Goal: Task Accomplishment & Management: Complete application form

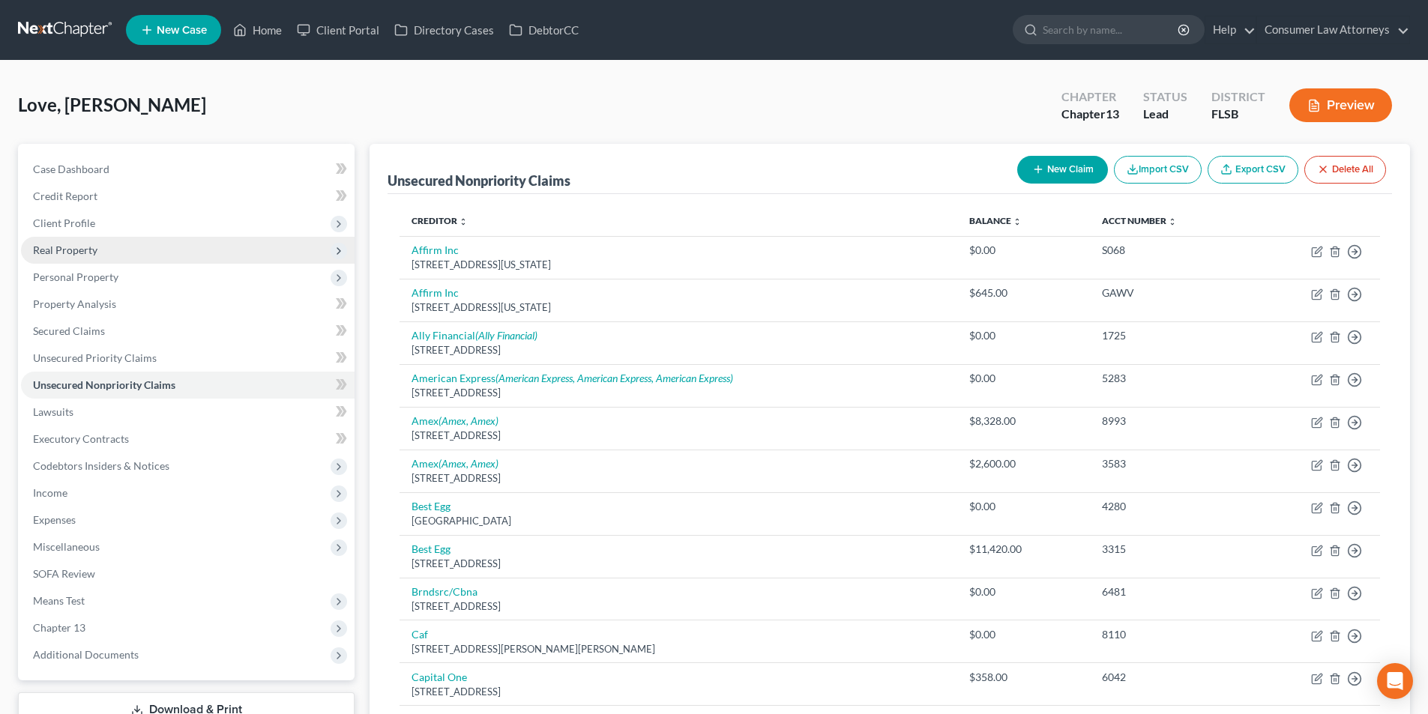
click at [76, 250] on span "Real Property" at bounding box center [65, 250] width 64 height 13
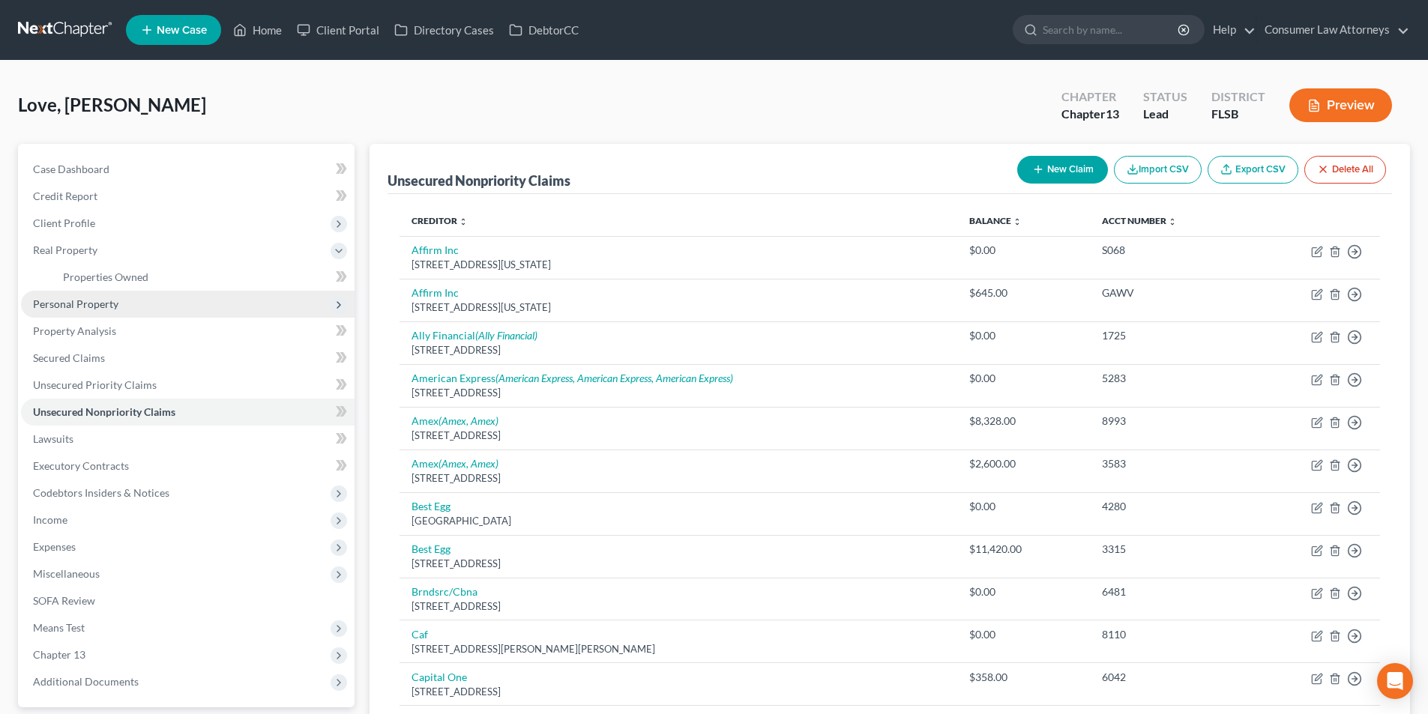
click at [102, 301] on span "Personal Property" at bounding box center [75, 303] width 85 height 13
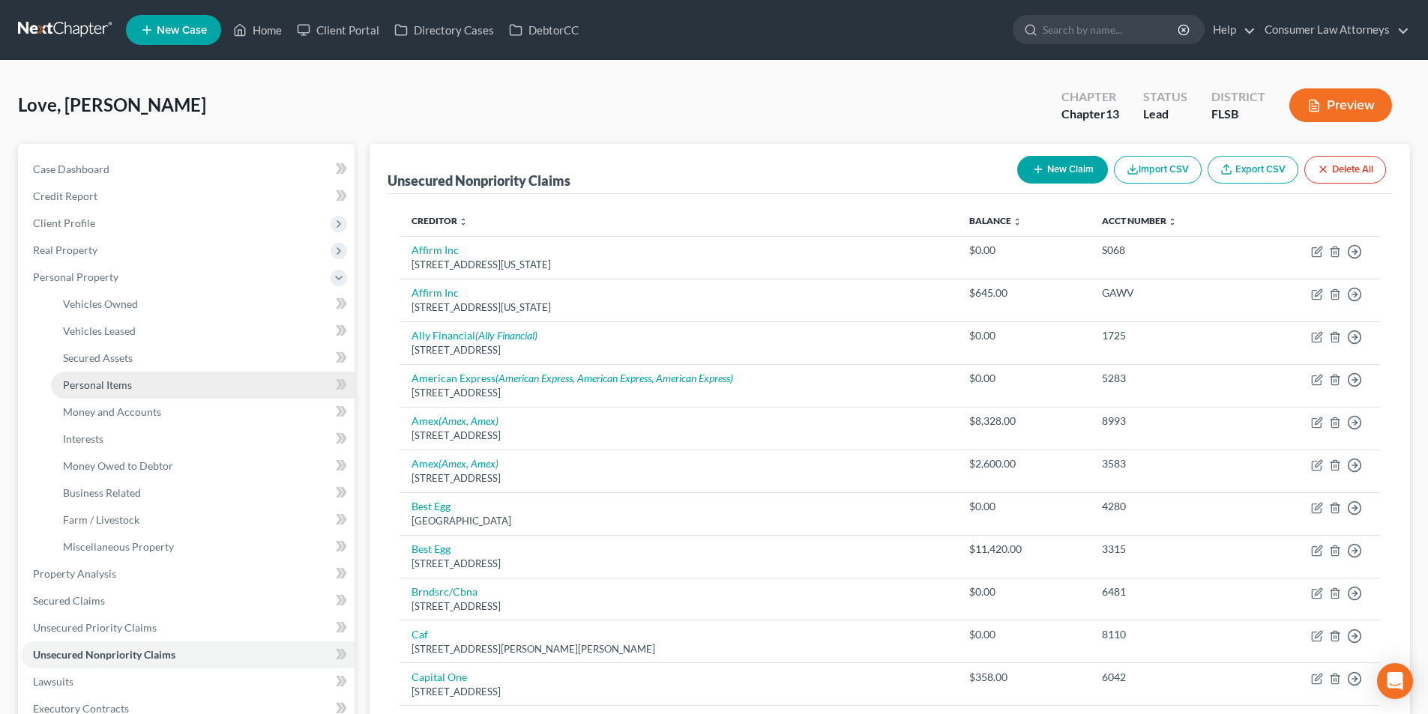
click at [120, 382] on span "Personal Items" at bounding box center [97, 384] width 69 height 13
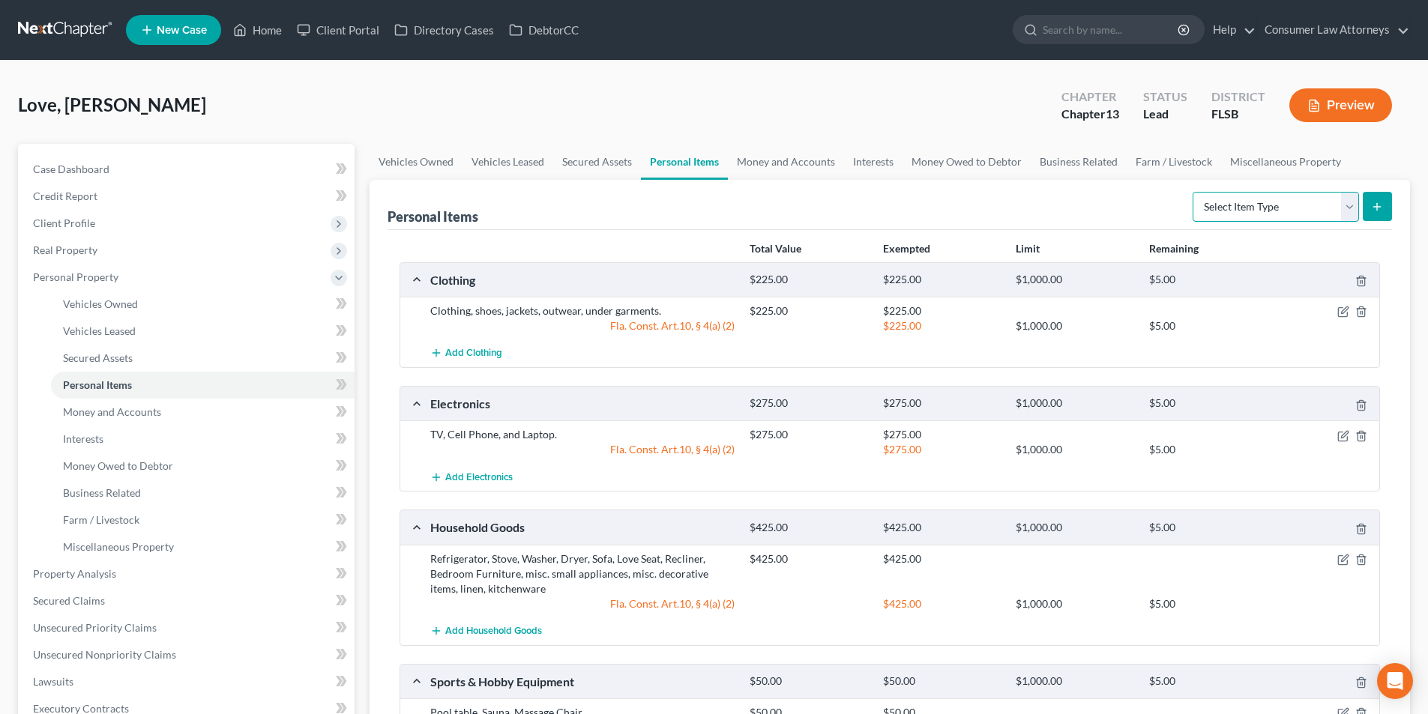
click at [1272, 206] on select "Select Item Type Clothing Collectibles Of Value Electronics Firearms Household …" at bounding box center [1275, 207] width 166 height 30
select select "pets"
click at [1194, 192] on select "Select Item Type Clothing Collectibles Of Value Electronics Firearms Household …" at bounding box center [1275, 207] width 166 height 30
click at [1384, 206] on button "submit" at bounding box center [1376, 206] width 29 height 29
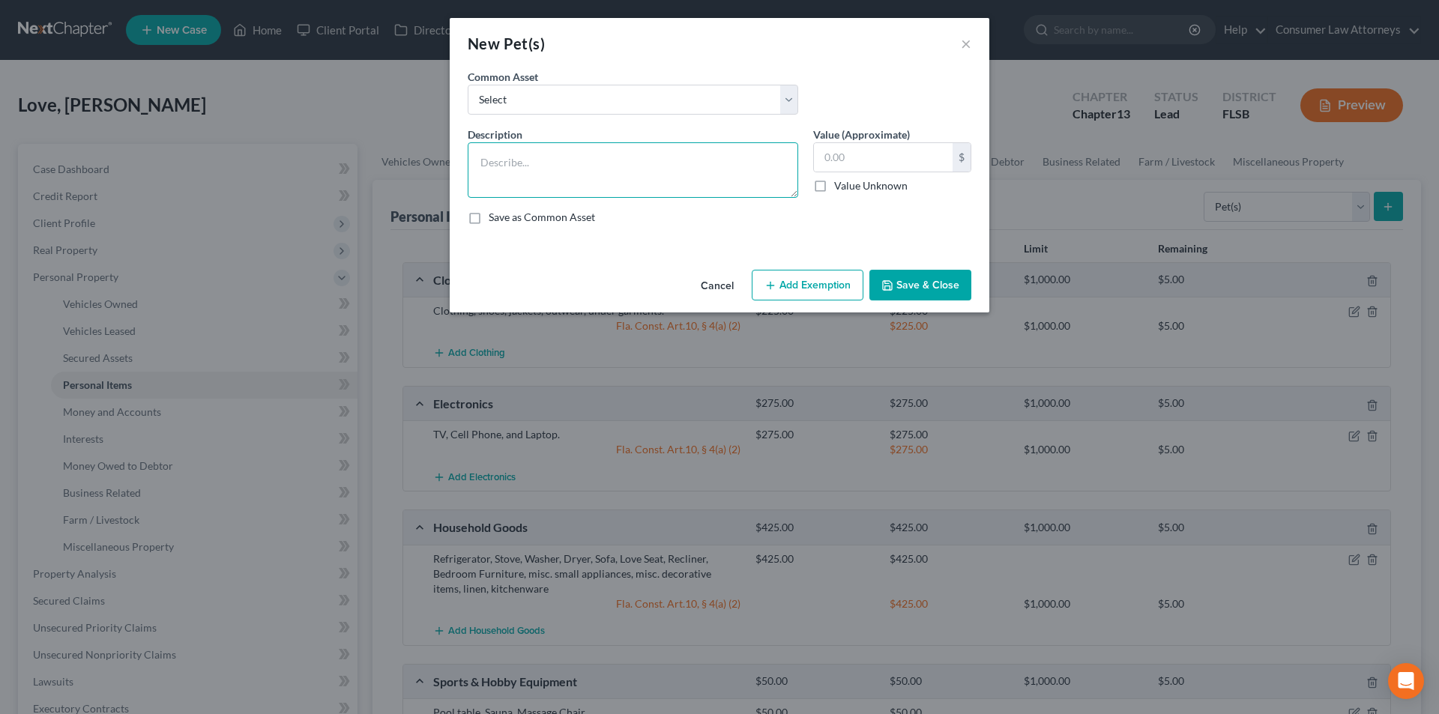
click at [685, 171] on textarea at bounding box center [633, 169] width 330 height 55
type textarea "Fish"
click at [854, 166] on input "text" at bounding box center [883, 157] width 139 height 28
type input "0.00"
click at [785, 294] on button "Add Exemption" at bounding box center [808, 285] width 112 height 31
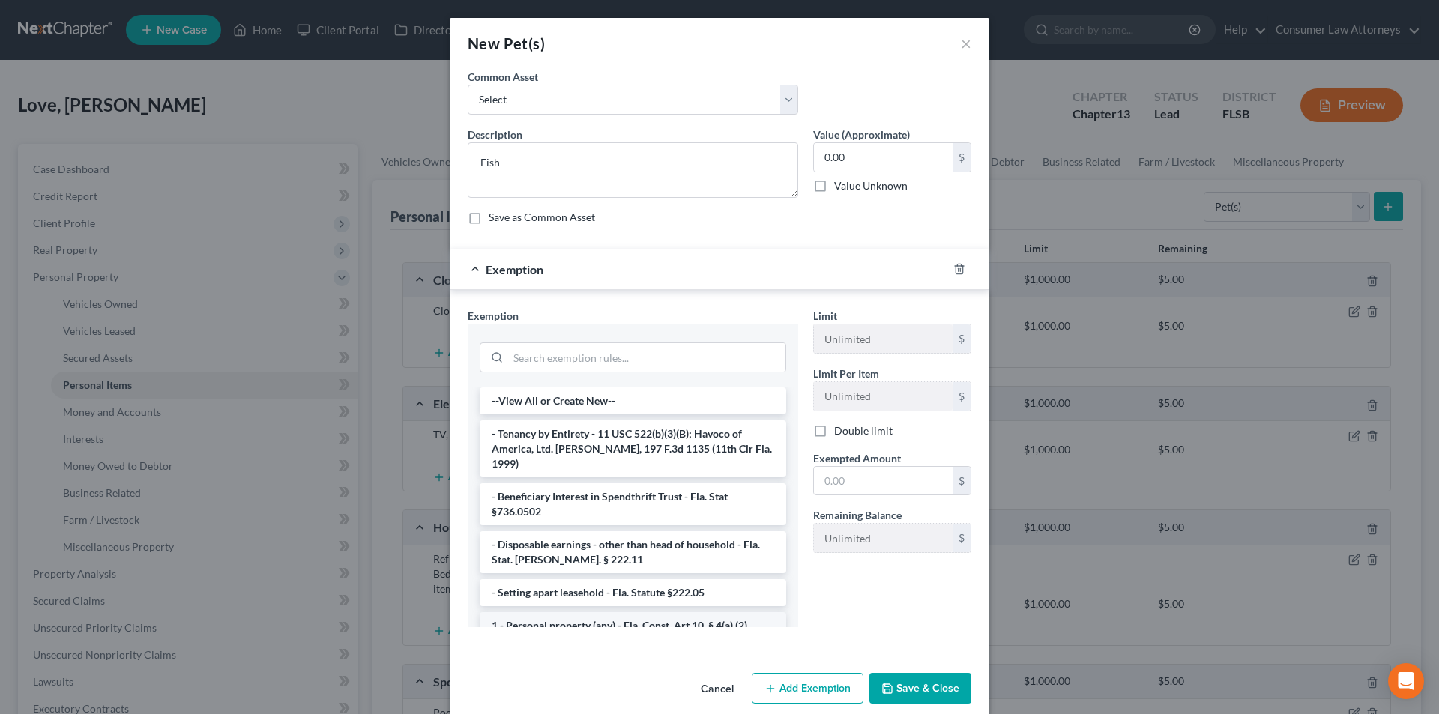
click at [555, 612] on li "1 - Personal property (any) - Fla. Const. Art.10, § 4(a) (2)" at bounding box center [633, 625] width 306 height 27
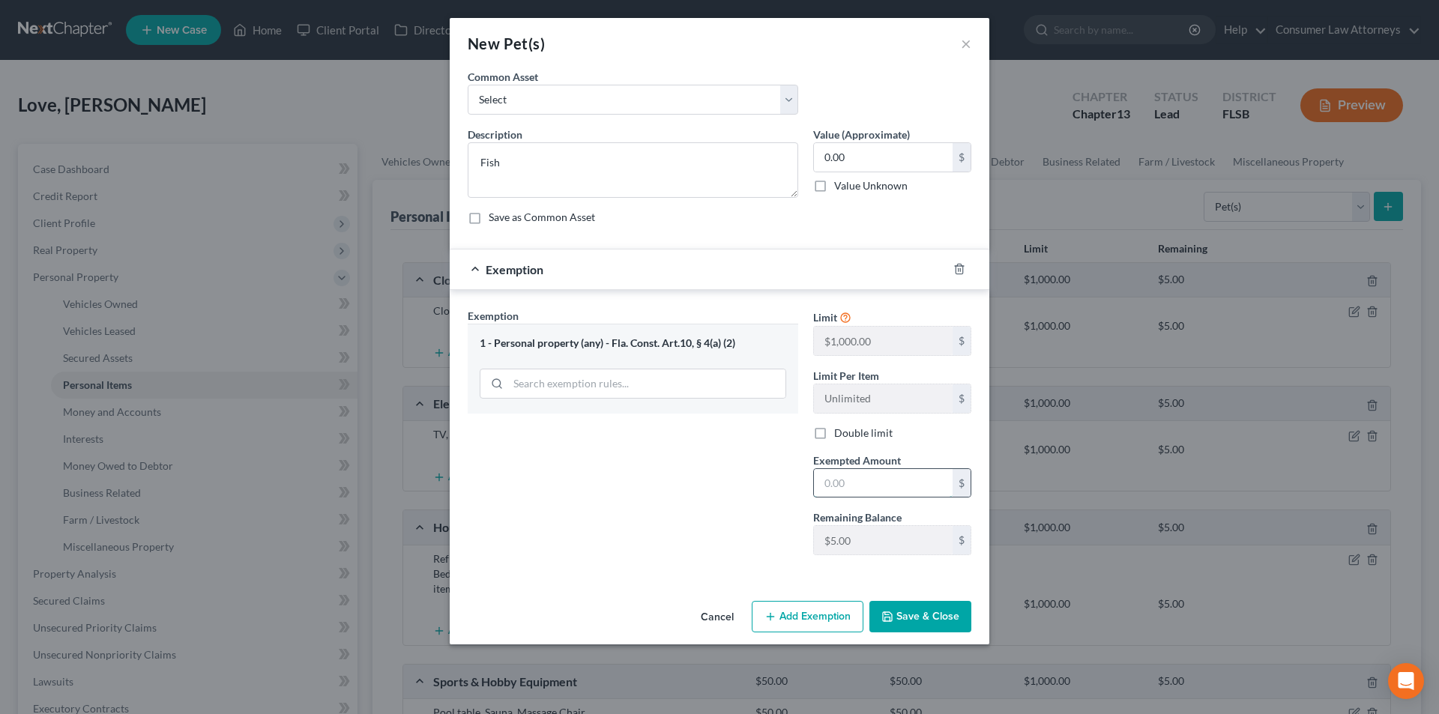
click at [850, 489] on input "text" at bounding box center [883, 483] width 139 height 28
type input "0.00"
click at [916, 620] on button "Save & Close" at bounding box center [920, 616] width 102 height 31
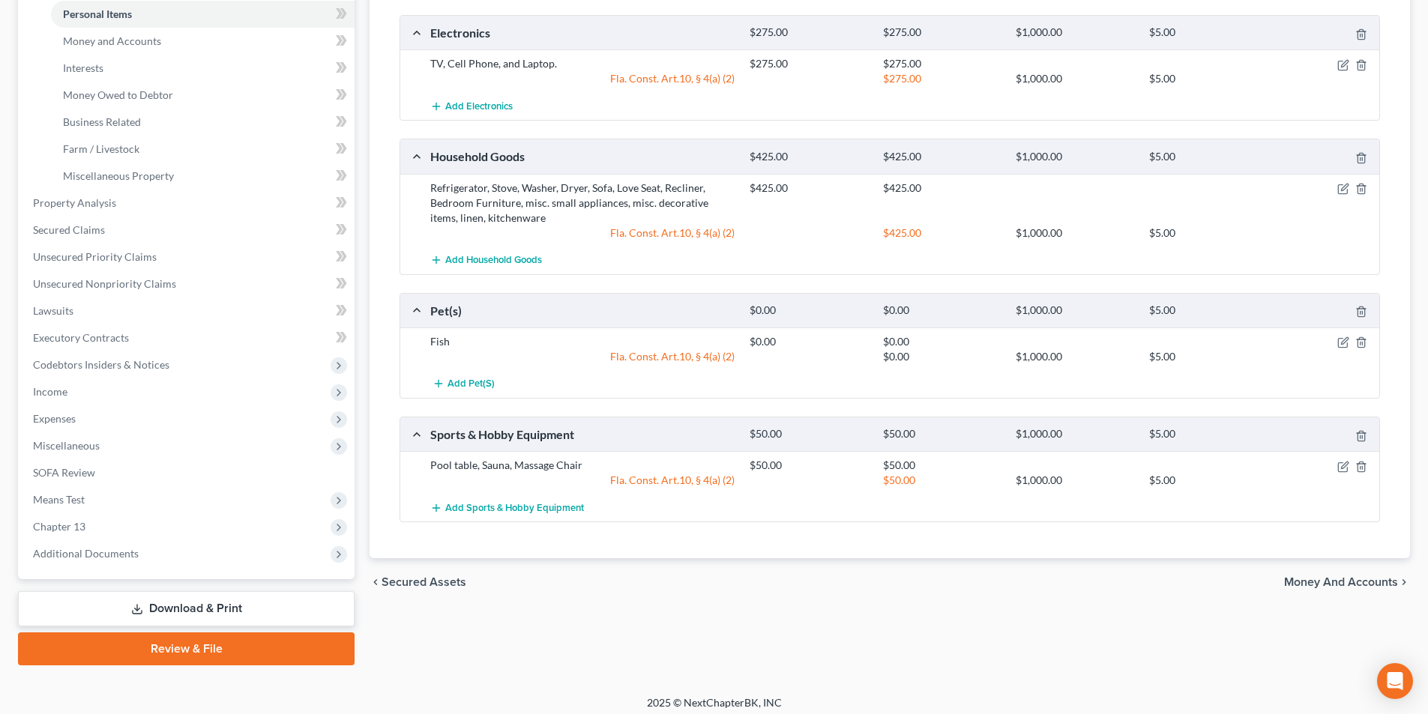
scroll to position [379, 0]
